Goal: Find specific page/section: Find specific page/section

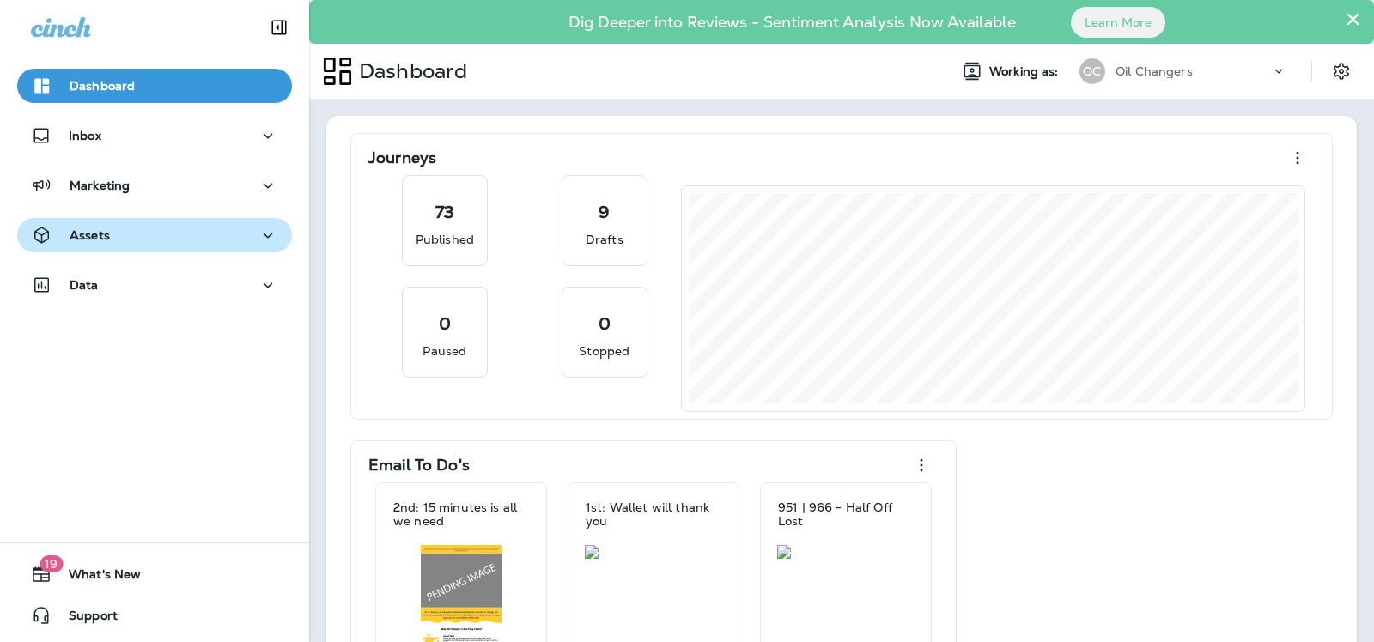
click at [170, 237] on div "Assets" at bounding box center [154, 235] width 247 height 21
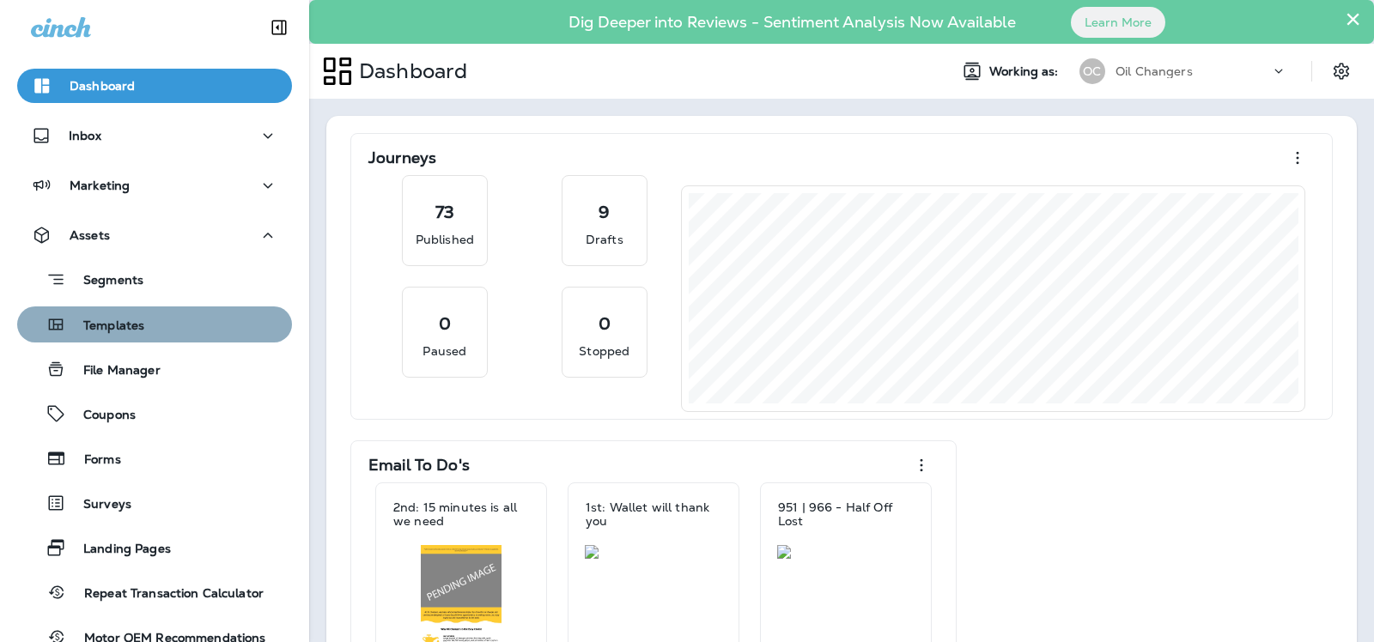
click at [132, 323] on p "Templates" at bounding box center [105, 327] width 78 height 16
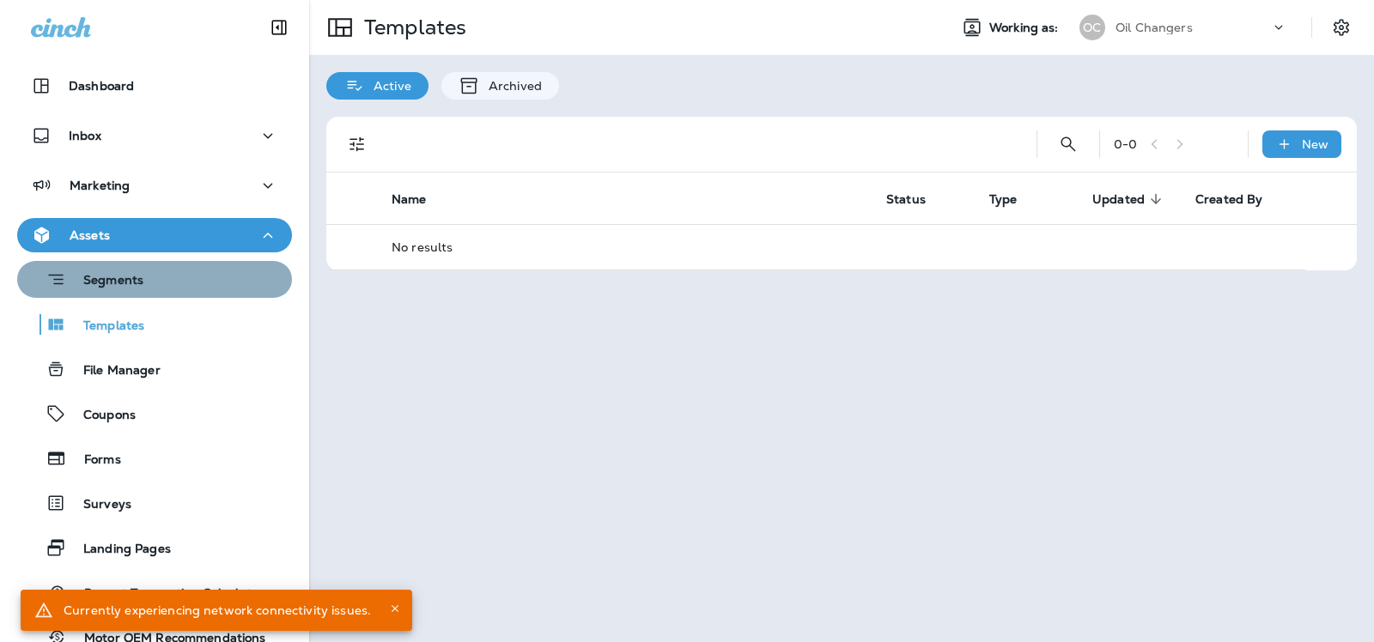
click at [134, 283] on p "Segments" at bounding box center [104, 281] width 77 height 17
